Goal: Task Accomplishment & Management: Manage account settings

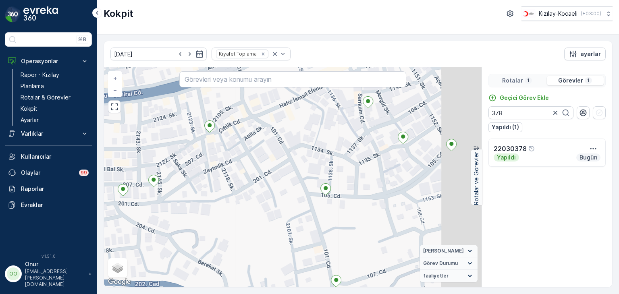
drag, startPoint x: 342, startPoint y: 212, endPoint x: 216, endPoint y: 213, distance: 125.7
click at [216, 213] on div "+ − Uydu Yol haritası Arazi Karışık Leaflet Klavye kısayolları Harita Verileri …" at bounding box center [292, 177] width 377 height 220
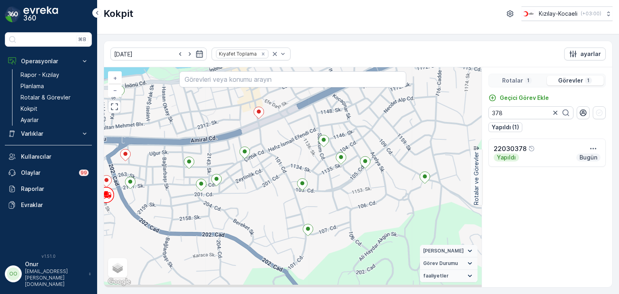
drag, startPoint x: 234, startPoint y: 203, endPoint x: 435, endPoint y: 150, distance: 207.9
click at [435, 150] on div "+ − Uydu Yol haritası Arazi Karışık Leaflet Klavye kısayolları Harita Verileri …" at bounding box center [292, 177] width 377 height 220
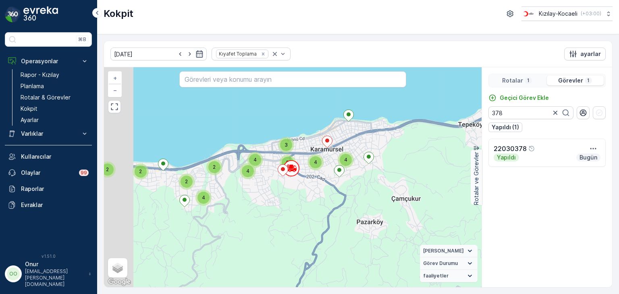
drag, startPoint x: 161, startPoint y: 204, endPoint x: 234, endPoint y: 199, distance: 72.3
click at [235, 198] on div "2 4 3 4 4 5 2 2 2 4 2 4 + − Uydu Yol haritası Arazi Karışık Leaflet Klavye kısa…" at bounding box center [292, 177] width 377 height 220
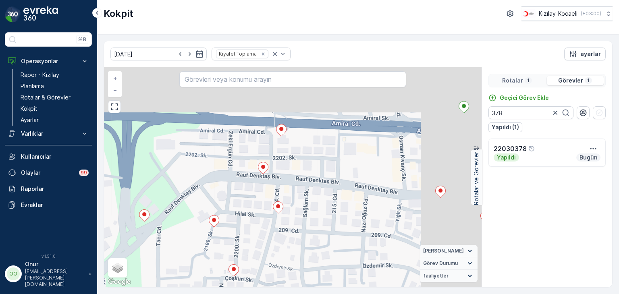
drag, startPoint x: 341, startPoint y: 126, endPoint x: 272, endPoint y: 199, distance: 99.7
click at [272, 199] on div "+ − Uydu Yol haritası Arazi Karışık Leaflet Klavye kısayolları Harita Verileri …" at bounding box center [292, 177] width 377 height 220
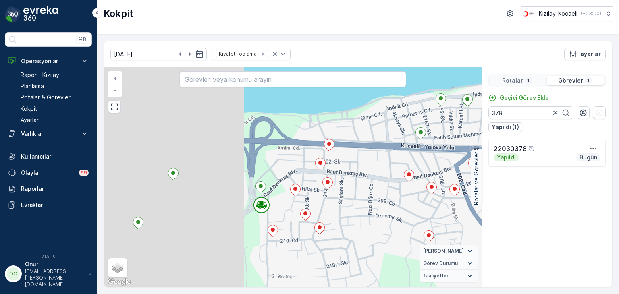
drag, startPoint x: 202, startPoint y: 198, endPoint x: 314, endPoint y: 178, distance: 113.8
click at [314, 178] on div "+ − Uydu Yol haritası Arazi Karışık Leaflet Klavye kısayolları Harita Verileri …" at bounding box center [292, 177] width 377 height 220
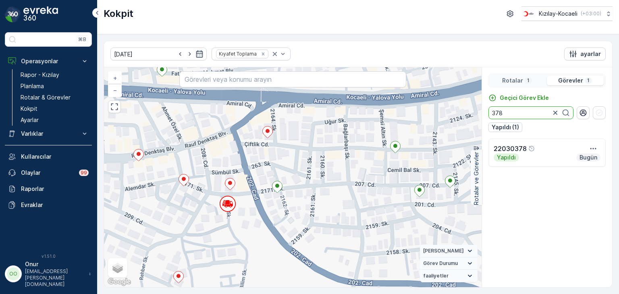
drag, startPoint x: 520, startPoint y: 114, endPoint x: 469, endPoint y: 112, distance: 51.6
click at [469, 112] on div "+ − Uydu Yol haritası Arazi Karışık Leaflet Klavye kısayolları Harita Verileri …" at bounding box center [358, 177] width 508 height 220
click at [596, 151] on icon "button" at bounding box center [593, 149] width 8 height 8
click at [584, 161] on span "Daha fazla ayrıntı görün" at bounding box center [576, 161] width 64 height 8
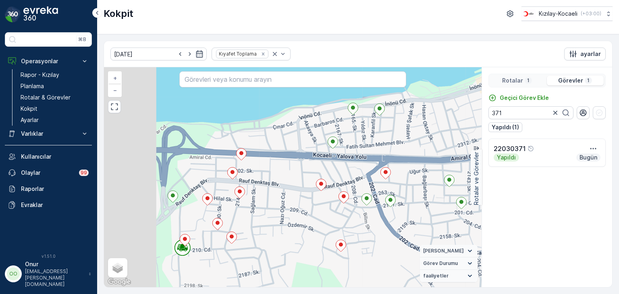
drag, startPoint x: 308, startPoint y: 223, endPoint x: 393, endPoint y: 232, distance: 85.9
click at [393, 232] on div "+ − Uydu Yol haritası Arazi Karışık Leaflet Klavye kısayolları Harita Verileri …" at bounding box center [292, 177] width 377 height 220
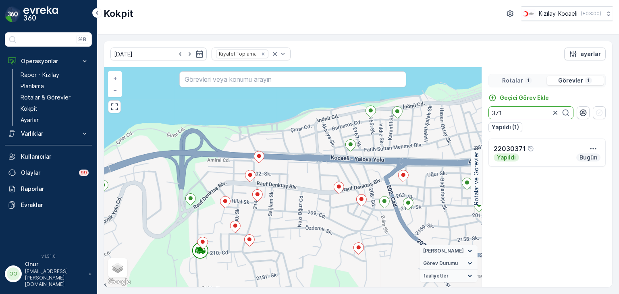
drag, startPoint x: 514, startPoint y: 112, endPoint x: 464, endPoint y: 111, distance: 50.3
click at [464, 111] on div "+ − Uydu Yol haritası Arazi Karışık Leaflet Klavye kısayolları Harita Verileri …" at bounding box center [358, 177] width 508 height 220
click at [591, 149] on icon "button" at bounding box center [593, 149] width 8 height 8
click at [581, 160] on span "Daha fazla ayrıntı görün" at bounding box center [576, 161] width 64 height 8
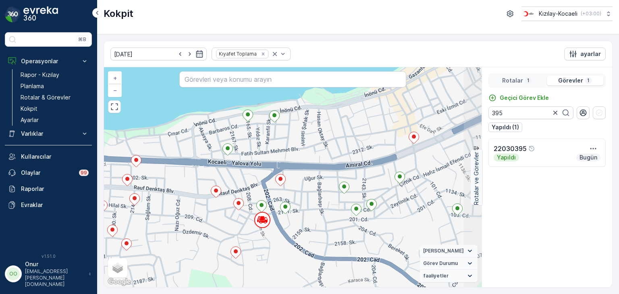
drag, startPoint x: 419, startPoint y: 202, endPoint x: 296, endPoint y: 206, distance: 122.9
click at [296, 206] on div "+ − Uydu Yol haritası Arazi Karışık Leaflet Klavye kısayolları Harita Verileri …" at bounding box center [292, 177] width 377 height 220
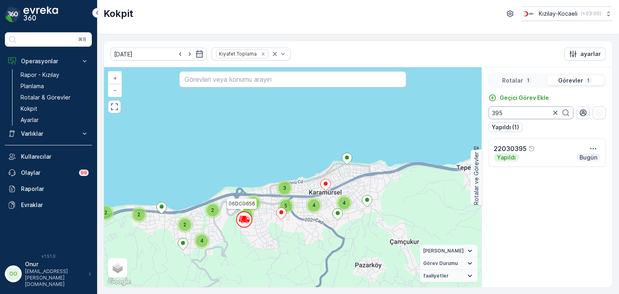
click at [510, 116] on input "395" at bounding box center [530, 112] width 85 height 13
click at [596, 149] on icon "button" at bounding box center [593, 149] width 8 height 8
click at [583, 159] on span "Daha fazla ayrıntı görün" at bounding box center [576, 161] width 64 height 8
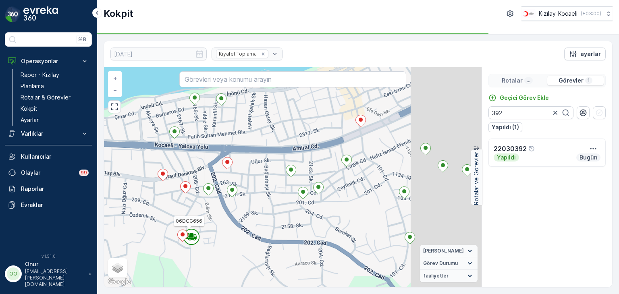
drag, startPoint x: 404, startPoint y: 222, endPoint x: 293, endPoint y: 210, distance: 111.8
click at [293, 210] on div "06DCG656 + − Uydu Yol haritası Arazi Karışık Leaflet Klavye kısayolları Harita …" at bounding box center [292, 177] width 377 height 220
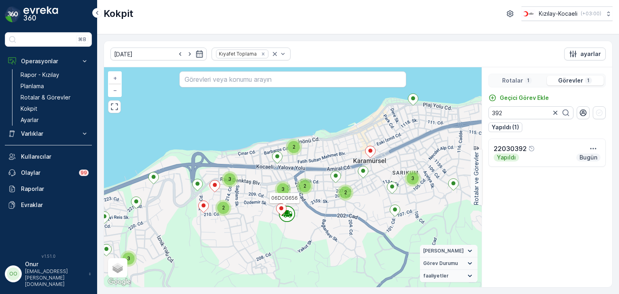
drag, startPoint x: 279, startPoint y: 215, endPoint x: 330, endPoint y: 200, distance: 53.2
click at [329, 201] on div "3 2 3 2 2 3 2 3 06DCG656 + − Uydu Yol haritası Arazi Karışık Leaflet Klavye kıs…" at bounding box center [292, 177] width 377 height 220
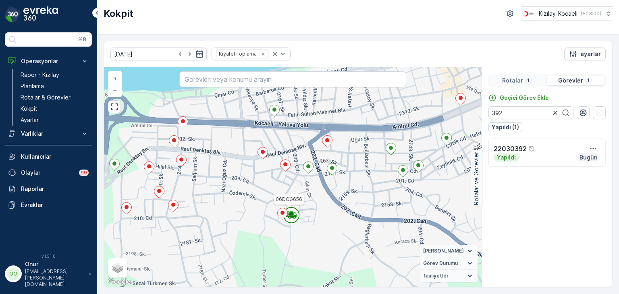
drag, startPoint x: 242, startPoint y: 196, endPoint x: 265, endPoint y: 183, distance: 27.2
click at [265, 183] on div "06DCG656 + − Uydu Yol haritası Arazi Karışık Leaflet Klavye kısayolları Harita …" at bounding box center [292, 177] width 377 height 220
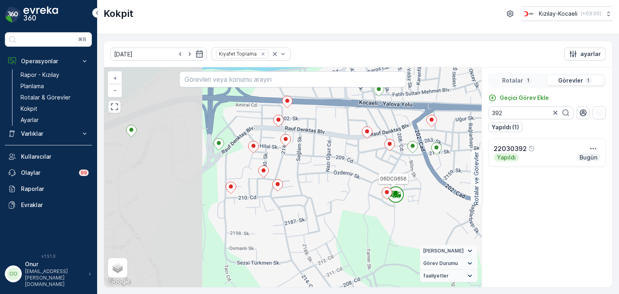
drag, startPoint x: 215, startPoint y: 211, endPoint x: 279, endPoint y: 197, distance: 65.7
click at [279, 197] on div "06DCG656 + − Uydu Yol haritası Arazi Karışık Leaflet Klavye kısayolları Harita …" at bounding box center [292, 177] width 377 height 220
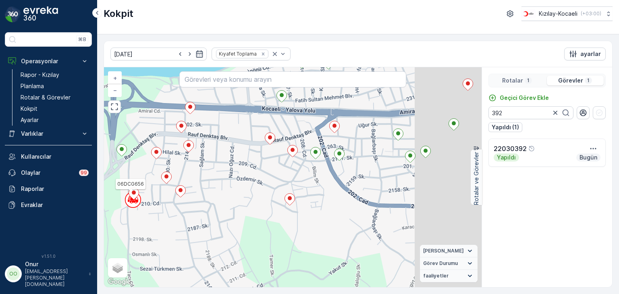
drag, startPoint x: 378, startPoint y: 216, endPoint x: 273, endPoint y: 223, distance: 104.9
click at [273, 223] on div "06DCG656 + − Uydu Yol haritası Arazi Karışık Leaflet Klavye kısayolları Harita …" at bounding box center [292, 177] width 377 height 220
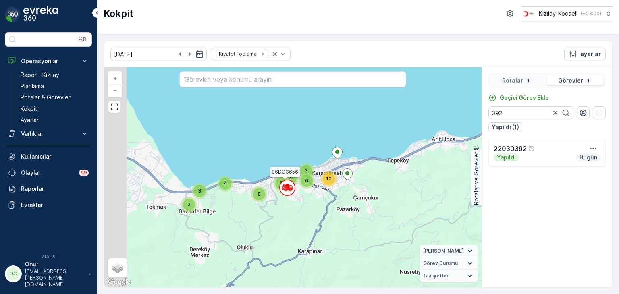
drag, startPoint x: 267, startPoint y: 245, endPoint x: 292, endPoint y: 213, distance: 40.4
click at [291, 214] on div "3 3 4 3 10 6 4 6 8 06DCG656 + − Uydu Yol haritası Arazi Karışık Leaflet Klavye …" at bounding box center [292, 177] width 377 height 220
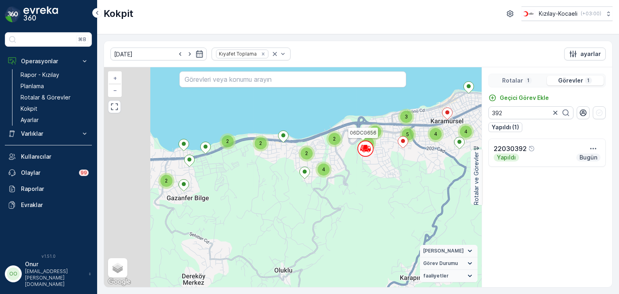
drag, startPoint x: 252, startPoint y: 213, endPoint x: 307, endPoint y: 202, distance: 55.9
click at [307, 202] on div "2 4 3 4 4 5 2 2 2 4 2 4 06DCG656 + − Uydu Yol haritası Arazi Karışık Leaflet Kl…" at bounding box center [292, 177] width 377 height 220
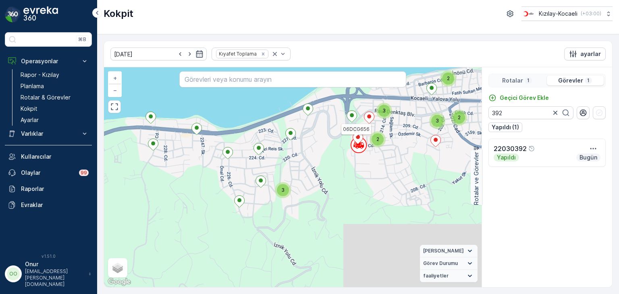
drag, startPoint x: 344, startPoint y: 193, endPoint x: 184, endPoint y: 237, distance: 166.7
click at [184, 237] on div "3 2 3 2 2 3 2 3 06DCG656 + − Uydu Yol haritası Arazi Karışık Leaflet Klavye kıs…" at bounding box center [292, 177] width 377 height 220
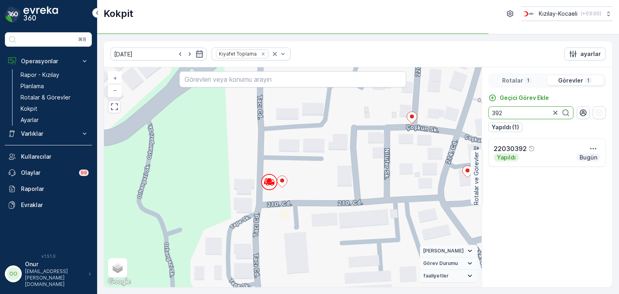
drag, startPoint x: 510, startPoint y: 115, endPoint x: 470, endPoint y: 115, distance: 39.9
click at [470, 115] on div "+ − Uydu Yol haritası Arazi Karışık Leaflet Klavye kısayolları Harita Verileri …" at bounding box center [358, 177] width 508 height 220
type input "368"
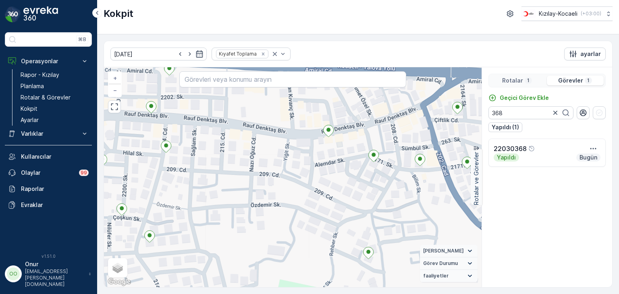
drag, startPoint x: 313, startPoint y: 143, endPoint x: 241, endPoint y: 224, distance: 107.9
click at [241, 224] on div "+ − Uydu Yol haritası Arazi Karışık Leaflet Klavye kısayolları Harita Verileri …" at bounding box center [292, 177] width 377 height 220
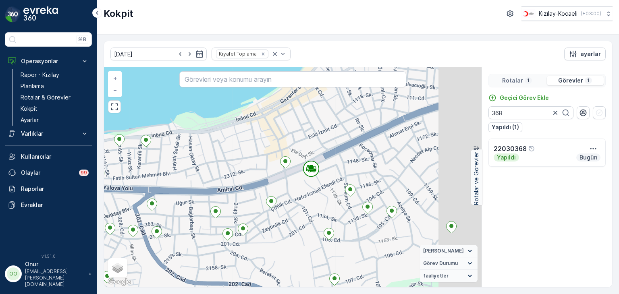
drag, startPoint x: 386, startPoint y: 190, endPoint x: 292, endPoint y: 197, distance: 94.5
click at [292, 197] on div "+ − Uydu Yol haritası Arazi Karışık Leaflet Klavye kısayolları Harita Verileri …" at bounding box center [292, 177] width 377 height 220
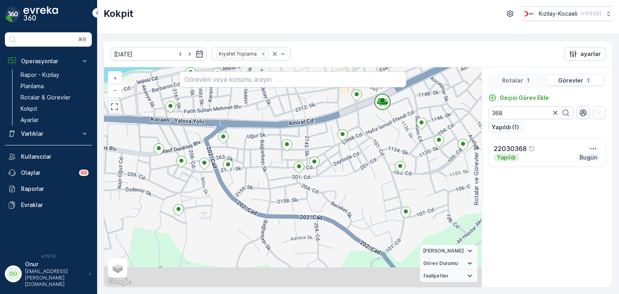
drag, startPoint x: 257, startPoint y: 212, endPoint x: 337, endPoint y: 155, distance: 97.9
click at [337, 155] on div "+ − Uydu Yol haritası Arazi Karışık Leaflet Klavye kısayolları Harita Verileri …" at bounding box center [292, 177] width 377 height 220
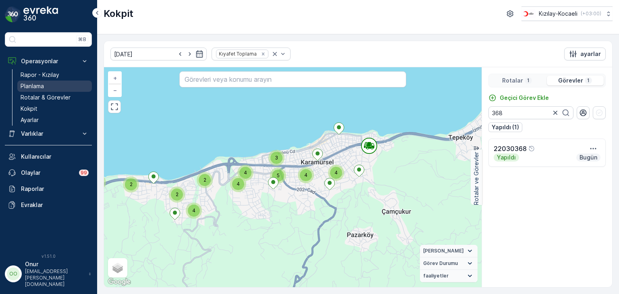
click at [60, 83] on link "Planlama" at bounding box center [54, 86] width 75 height 11
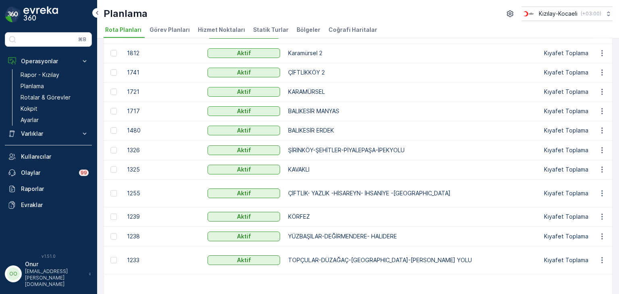
scroll to position [266, 0]
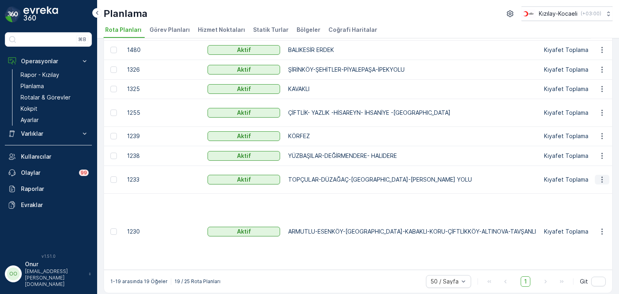
click at [598, 184] on icon "button" at bounding box center [602, 180] width 8 height 8
click at [592, 193] on div "Rota Planını Düzenle" at bounding box center [587, 198] width 62 height 11
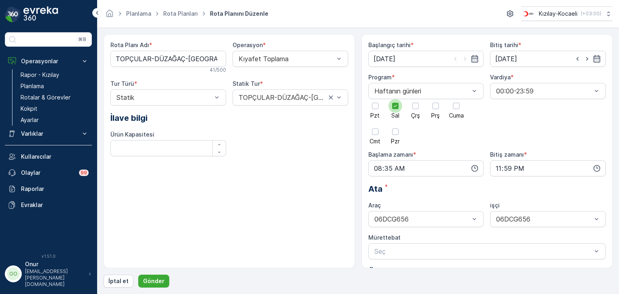
click at [397, 108] on div at bounding box center [395, 106] width 6 height 6
click at [395, 99] on input "Sal" at bounding box center [395, 99] width 0 height 0
click at [438, 113] on span "Prş" at bounding box center [435, 116] width 8 height 6
click at [435, 99] on input "Prş" at bounding box center [435, 99] width 0 height 0
click at [476, 168] on icon "button" at bounding box center [474, 168] width 8 height 8
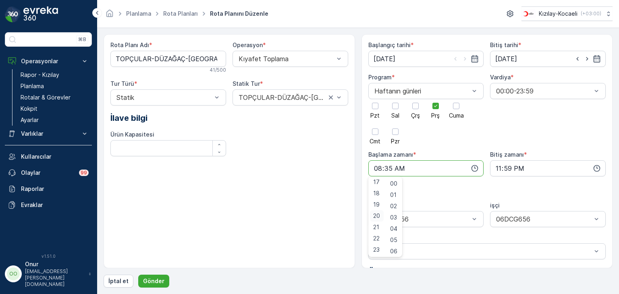
scroll to position [153, 0]
click at [379, 190] on div "14" at bounding box center [377, 188] width 14 height 11
click at [397, 186] on span "00" at bounding box center [393, 184] width 7 height 8
type input "14:00"
click at [152, 279] on p "Gönder" at bounding box center [153, 281] width 21 height 8
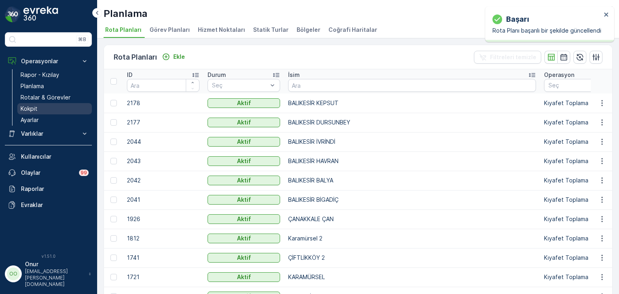
click at [37, 106] on p "Kokpit" at bounding box center [29, 109] width 17 height 8
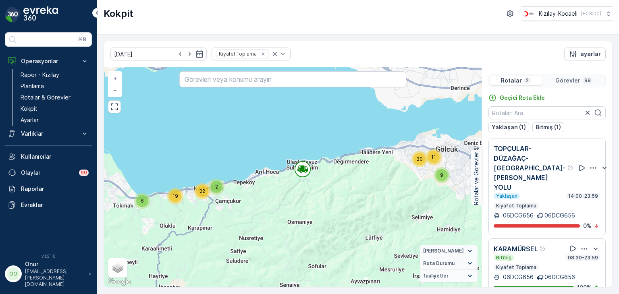
scroll to position [6, 0]
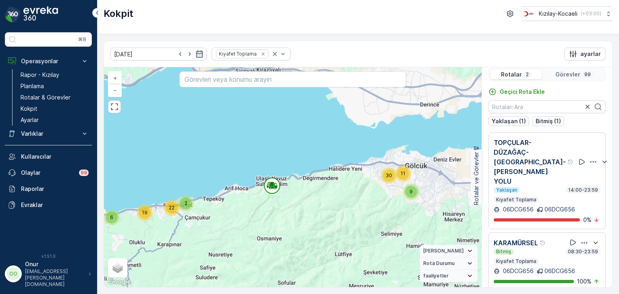
drag, startPoint x: 387, startPoint y: 147, endPoint x: 278, endPoint y: 155, distance: 109.4
click at [278, 155] on div "11 30 9 2 6 22 19 + − Uydu Yol haritası Arazi Karışık Leaflet Klavye kısayollar…" at bounding box center [292, 177] width 377 height 220
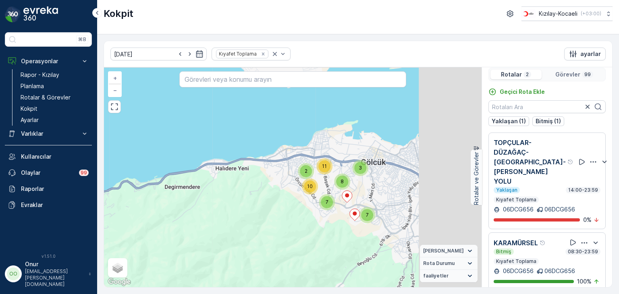
drag, startPoint x: 359, startPoint y: 178, endPoint x: 220, endPoint y: 182, distance: 139.0
click at [220, 182] on div "8 3 2 11 7 10 7 3 3 3 3 10 6 4 7 8 + − Uydu Yol haritası Arazi Karışık Leaflet …" at bounding box center [292, 177] width 377 height 220
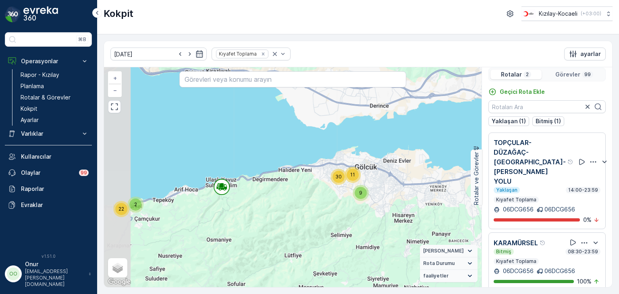
drag, startPoint x: 215, startPoint y: 187, endPoint x: 248, endPoint y: 181, distance: 33.3
click at [248, 181] on div "11 30 9 2 6 22 19 + − Uydu Yol haritası Arazi Karışık Leaflet Klavye kısayollar…" at bounding box center [292, 177] width 377 height 220
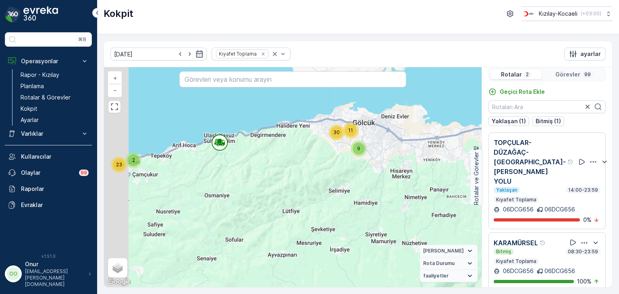
drag, startPoint x: 165, startPoint y: 165, endPoint x: 237, endPoint y: 163, distance: 72.1
click at [237, 163] on div "11 30 9 2 6 23 18 + − Uydu Yol haritası Arazi Karışık Leaflet Klavye kısayollar…" at bounding box center [292, 177] width 377 height 220
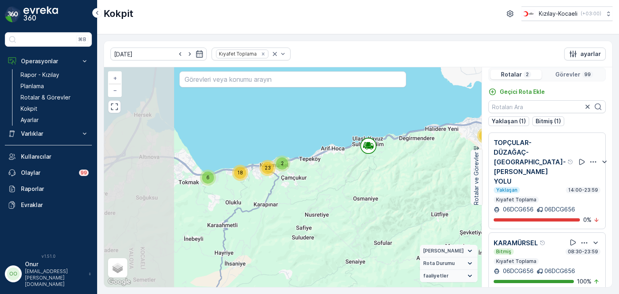
drag, startPoint x: 187, startPoint y: 168, endPoint x: 286, endPoint y: 171, distance: 99.1
click at [286, 171] on div "11 30 9 2 6 23 18 + − Uydu Yol haritası Arazi Karışık Leaflet Klavye kısayollar…" at bounding box center [292, 177] width 377 height 220
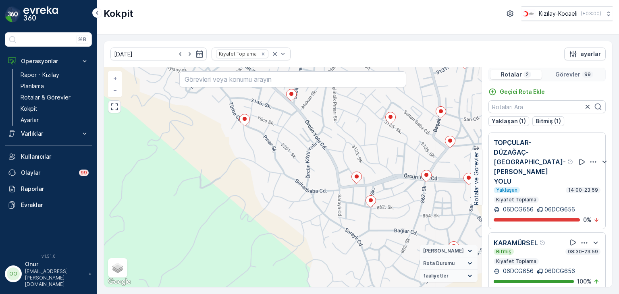
drag, startPoint x: 373, startPoint y: 151, endPoint x: 234, endPoint y: 234, distance: 162.2
click at [234, 234] on div "+ − Uydu Yol haritası Arazi Karışık Leaflet Klavye kısayolları Harita Verileri …" at bounding box center [292, 177] width 377 height 220
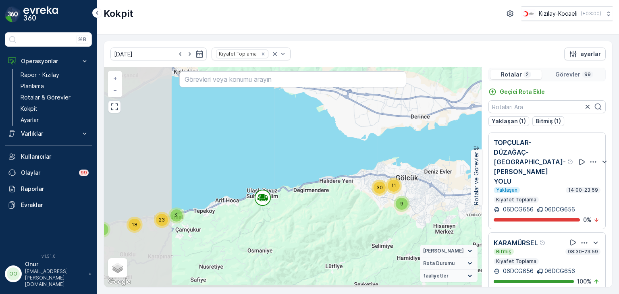
drag, startPoint x: 147, startPoint y: 203, endPoint x: 272, endPoint y: 189, distance: 126.4
click at [272, 189] on div "11 30 9 2 6 23 18 + − Uydu Yol haritası Arazi Karışık Leaflet Klavye kısayollar…" at bounding box center [292, 177] width 377 height 220
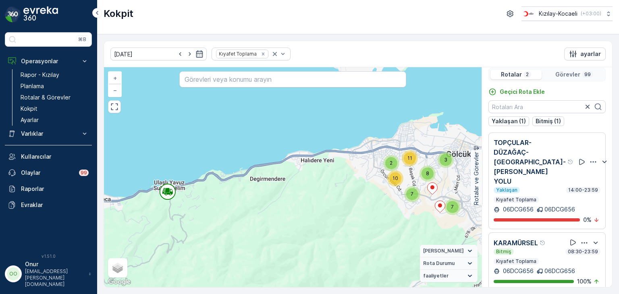
drag, startPoint x: 300, startPoint y: 197, endPoint x: 229, endPoint y: 219, distance: 73.9
click at [229, 219] on div "6 3 8 4 3 3 10 6 4 7 7 3 2 11 10 8 + − Uydu Yol haritası Arazi Karışık Leaflet …" at bounding box center [292, 177] width 377 height 220
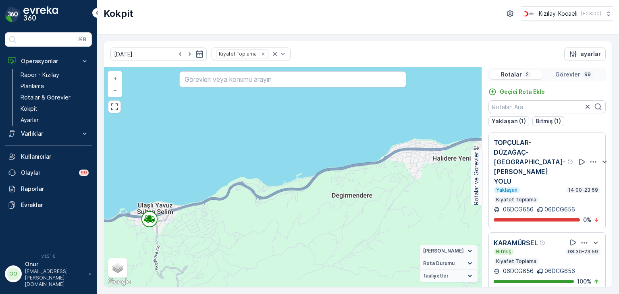
drag, startPoint x: 158, startPoint y: 224, endPoint x: 358, endPoint y: 210, distance: 201.1
click at [358, 210] on div "2 2 3 2 2 2 4 5 2 4 5 3 3 4 2 4 3 4 4 5 2 2 2 4 2 4 + − Uydu Yol haritası Arazi…" at bounding box center [292, 177] width 377 height 220
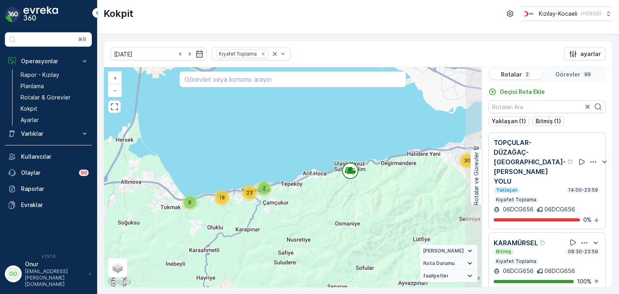
drag, startPoint x: 260, startPoint y: 213, endPoint x: 242, endPoint y: 215, distance: 18.2
click at [242, 215] on div "11 30 9 2 6 23 18 + − Uydu Yol haritası Arazi Karışık Leaflet Klavye kısayollar…" at bounding box center [292, 177] width 377 height 220
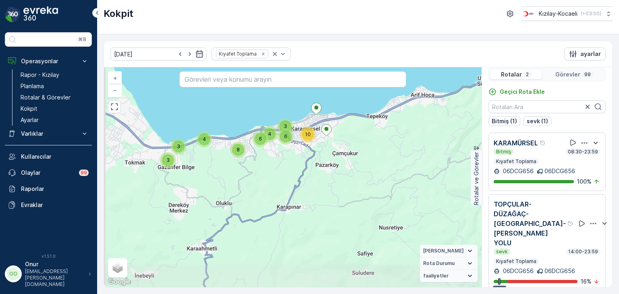
drag, startPoint x: 222, startPoint y: 228, endPoint x: 320, endPoint y: 205, distance: 100.1
click at [320, 205] on div "8 3 2 11 7 10 7 3 3 4 3 10 6 4 6 8 + − Uydu Yol haritası Arazi Karışık Leaflet …" at bounding box center [292, 177] width 377 height 220
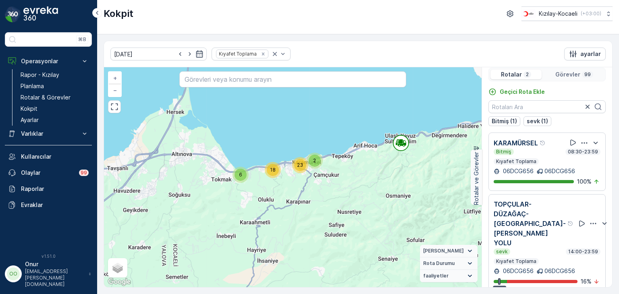
scroll to position [0, 0]
click at [565, 75] on p "Görevler" at bounding box center [567, 74] width 25 height 8
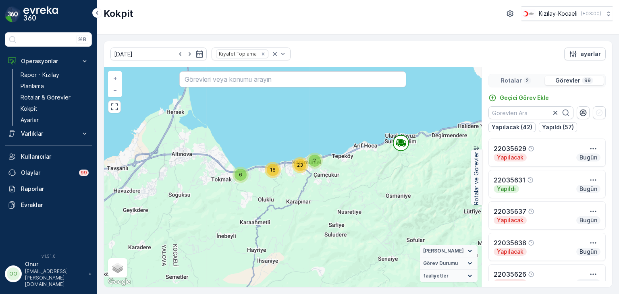
click at [518, 77] on p "Rotalar" at bounding box center [511, 81] width 21 height 8
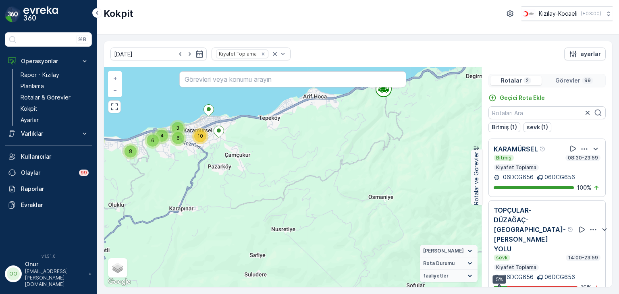
drag, startPoint x: 196, startPoint y: 164, endPoint x: 249, endPoint y: 199, distance: 63.7
click at [249, 199] on div "8 3 2 11 7 10 7 3 3 4 3 10 6 4 6 8 + − Uydu Yol haritası Arazi Karışık Leaflet …" at bounding box center [292, 177] width 377 height 220
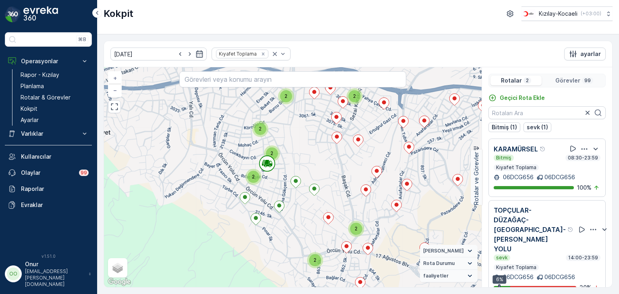
drag, startPoint x: 337, startPoint y: 141, endPoint x: 322, endPoint y: 198, distance: 59.2
click at [323, 198] on div "2 2 2 2 2 2 2 2 3 2 3 2 2 3 2 3 + − Uydu Yol haritası Arazi Karışık Leaflet Kla…" at bounding box center [292, 177] width 377 height 220
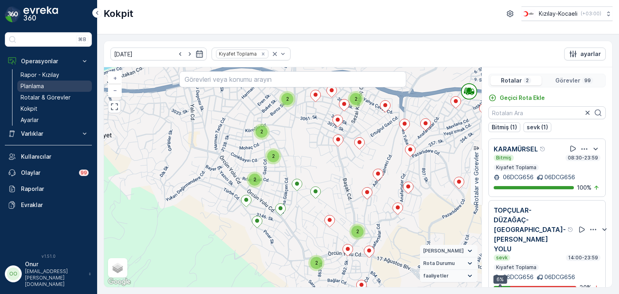
click at [33, 86] on p "Planlama" at bounding box center [32, 86] width 23 height 8
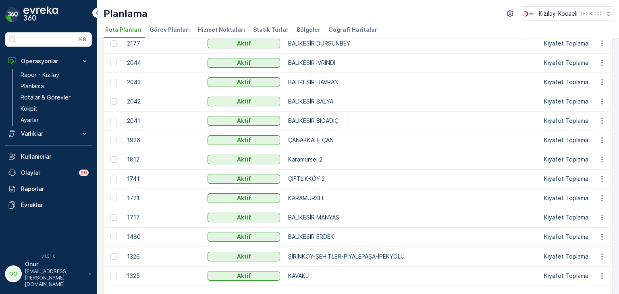
scroll to position [64, 0]
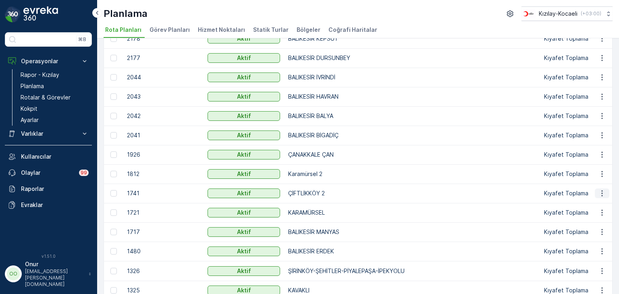
click at [598, 193] on icon "button" at bounding box center [602, 193] width 8 height 8
click at [592, 202] on span "Rota Planını Düzenle" at bounding box center [586, 205] width 55 height 8
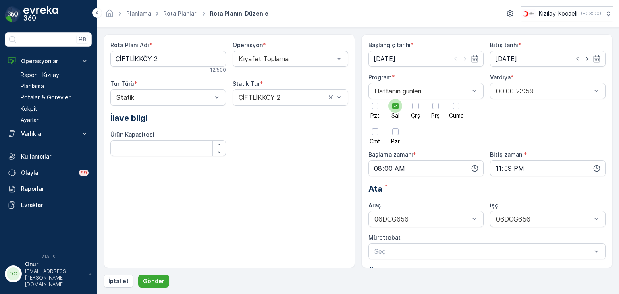
click at [392, 107] on icon at bounding box center [395, 106] width 6 height 6
click at [395, 99] on input "Sal" at bounding box center [395, 99] width 0 height 0
click at [458, 108] on div at bounding box center [456, 106] width 6 height 6
click at [456, 99] on input "Cuma" at bounding box center [456, 99] width 0 height 0
click at [147, 282] on p "Gönder" at bounding box center [153, 281] width 21 height 8
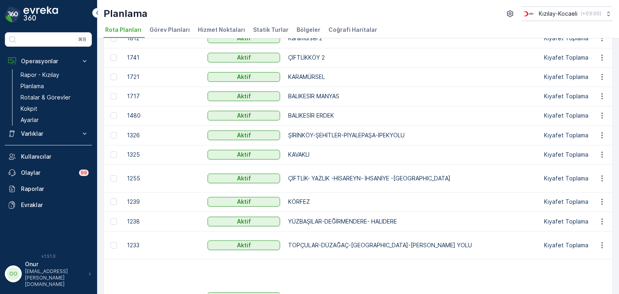
scroll to position [201, 0]
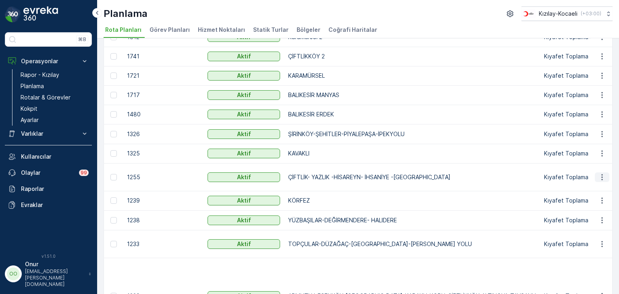
click at [598, 174] on icon "button" at bounding box center [602, 177] width 8 height 8
click at [589, 185] on span "Rota Planını Düzenle" at bounding box center [586, 188] width 55 height 8
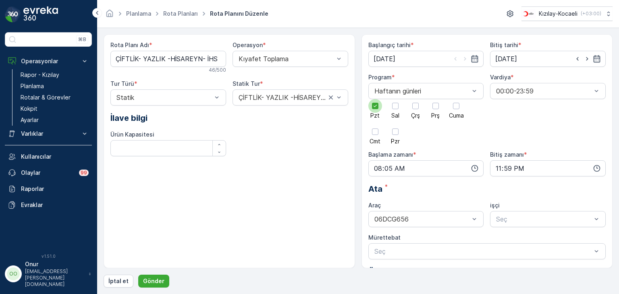
click at [377, 111] on div at bounding box center [375, 106] width 14 height 14
click at [375, 99] on input "Pzt" at bounding box center [375, 99] width 0 height 0
click at [458, 109] on div at bounding box center [456, 106] width 14 height 14
click at [456, 99] on input "Cuma" at bounding box center [456, 99] width 0 height 0
click at [476, 169] on icon "button" at bounding box center [474, 168] width 7 height 7
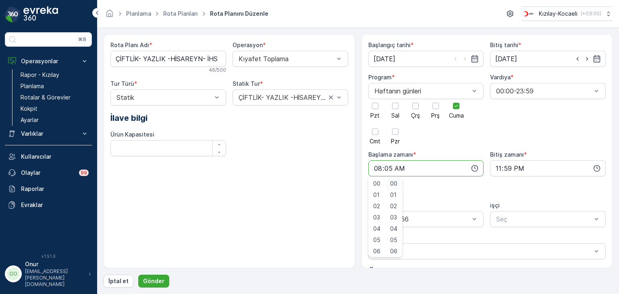
click at [393, 184] on span "00" at bounding box center [393, 184] width 7 height 8
type input "08:00"
click at [154, 278] on p "Gönder" at bounding box center [153, 281] width 21 height 8
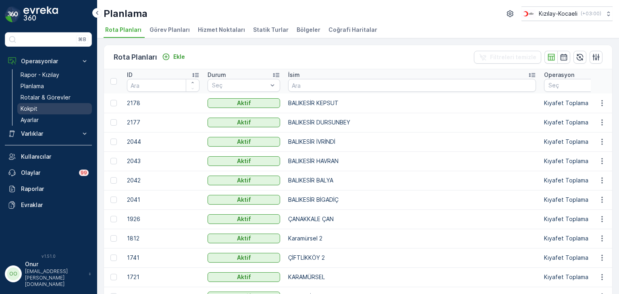
click at [39, 113] on link "Kokpit" at bounding box center [54, 108] width 75 height 11
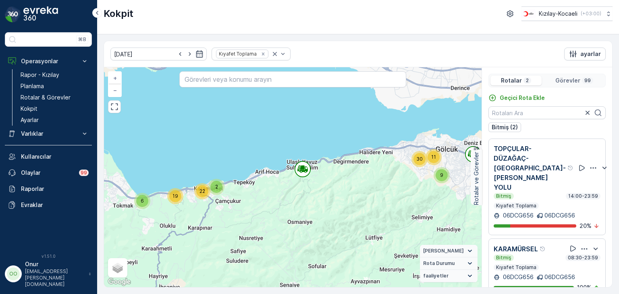
click at [569, 79] on p "Görevler" at bounding box center [567, 81] width 25 height 8
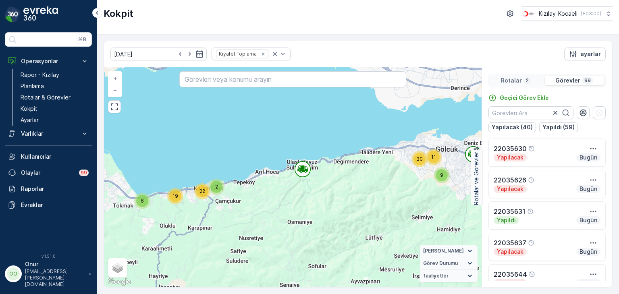
click at [508, 77] on p "Rotalar" at bounding box center [511, 81] width 21 height 8
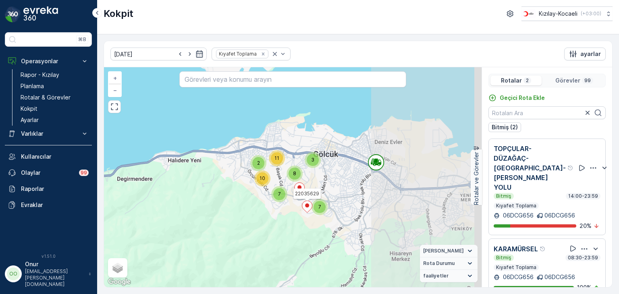
drag, startPoint x: 448, startPoint y: 168, endPoint x: 306, endPoint y: 202, distance: 146.1
click at [306, 202] on icon at bounding box center [307, 207] width 10 height 12
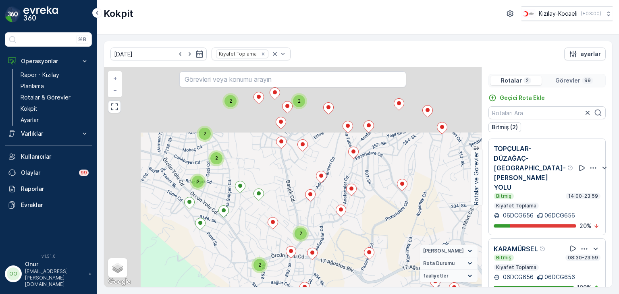
drag, startPoint x: 226, startPoint y: 156, endPoint x: 346, endPoint y: 250, distance: 153.0
click at [346, 250] on div "2 2 2 2 2 2 2 2 3 2 3 2 2 3 2 3 + − Uydu Yol haritası Arazi Karışık Leaflet Kla…" at bounding box center [292, 177] width 377 height 220
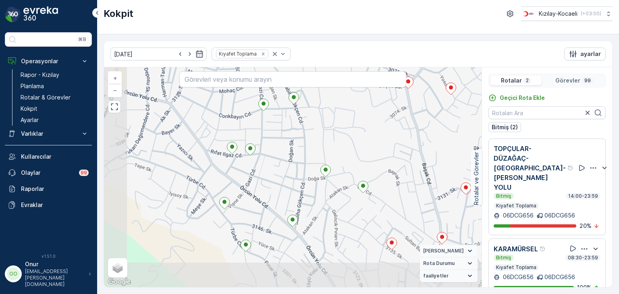
drag, startPoint x: 227, startPoint y: 184, endPoint x: 268, endPoint y: 158, distance: 48.4
click at [268, 158] on div "+ − Uydu Yol haritası Arazi Karışık Leaflet Klavye kısayolları Harita Verileri …" at bounding box center [292, 177] width 377 height 220
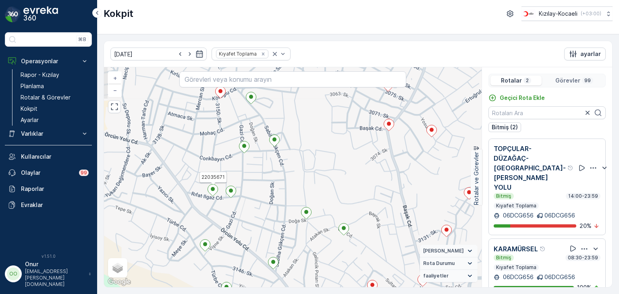
drag, startPoint x: 284, startPoint y: 153, endPoint x: 265, endPoint y: 195, distance: 46.5
click at [265, 195] on div "22035671 + − Uydu Yol haritası Arazi Karışık Leaflet Klavye kısayolları Harita …" at bounding box center [292, 177] width 377 height 220
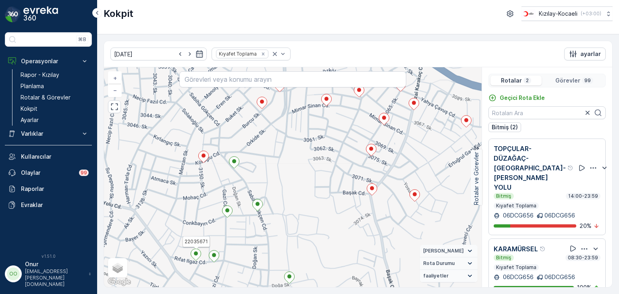
drag, startPoint x: 279, startPoint y: 153, endPoint x: 262, endPoint y: 216, distance: 65.6
click at [262, 216] on div "22035671 + − Uydu Yol haritası Arazi Karışık Leaflet Klavye kısayolları Harita …" at bounding box center [292, 177] width 377 height 220
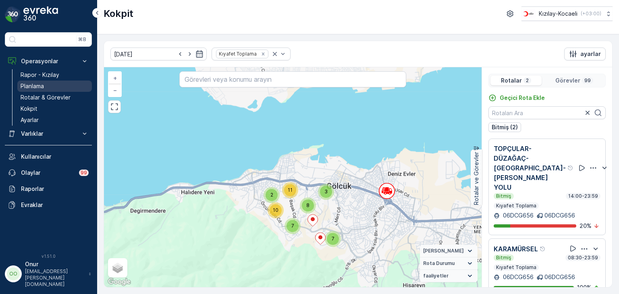
click at [38, 88] on p "Planlama" at bounding box center [32, 86] width 23 height 8
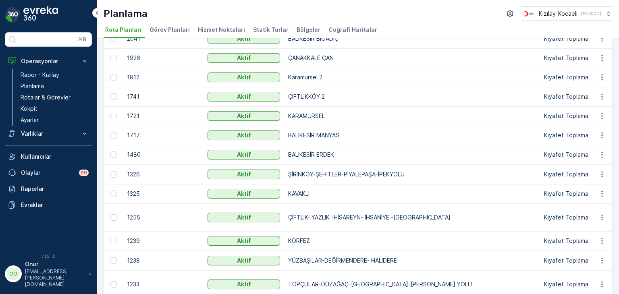
scroll to position [242, 0]
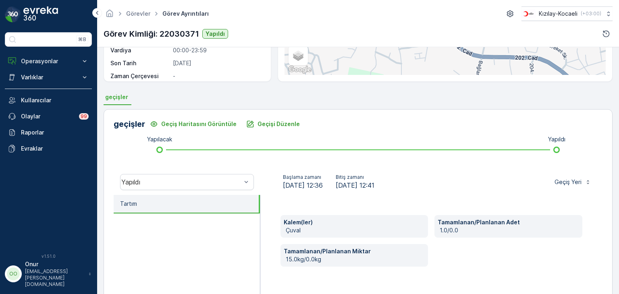
scroll to position [161, 0]
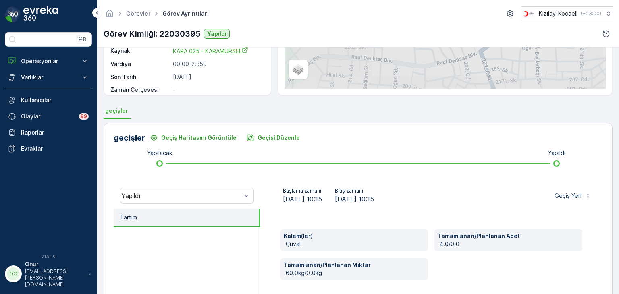
scroll to position [121, 0]
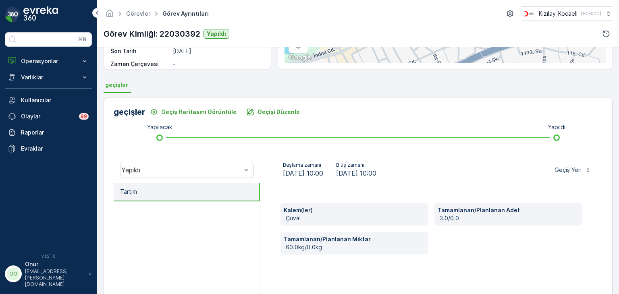
scroll to position [161, 0]
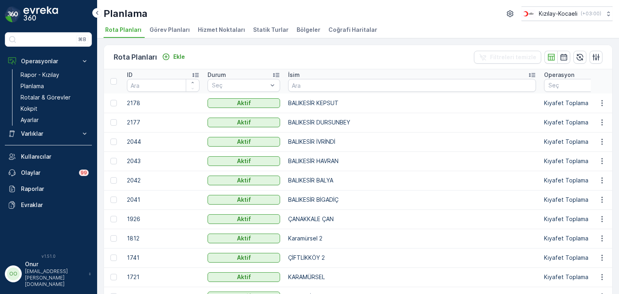
scroll to position [242, 0]
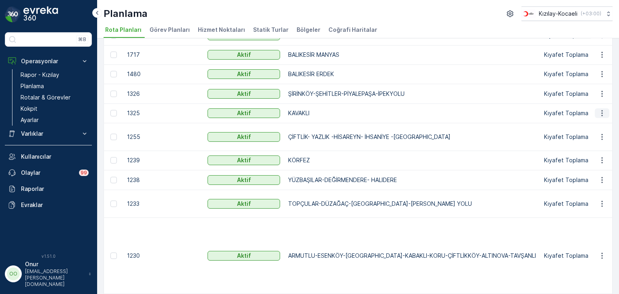
click at [602, 114] on icon "button" at bounding box center [602, 113] width 8 height 8
click at [590, 124] on span "Rota Planını Düzenle" at bounding box center [586, 125] width 55 height 8
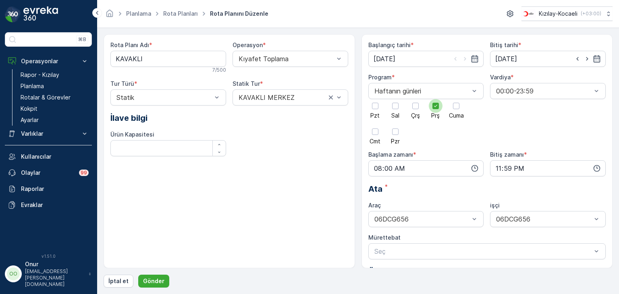
click at [433, 107] on icon at bounding box center [436, 106] width 6 height 6
click at [435, 99] on input "Prş" at bounding box center [435, 99] width 0 height 0
click at [453, 109] on div at bounding box center [456, 106] width 14 height 14
click at [456, 99] on input "Cuma" at bounding box center [456, 99] width 0 height 0
click at [154, 278] on p "Gönder" at bounding box center [153, 281] width 21 height 8
